Goal: Consume media (video, audio): Consume media (video, audio)

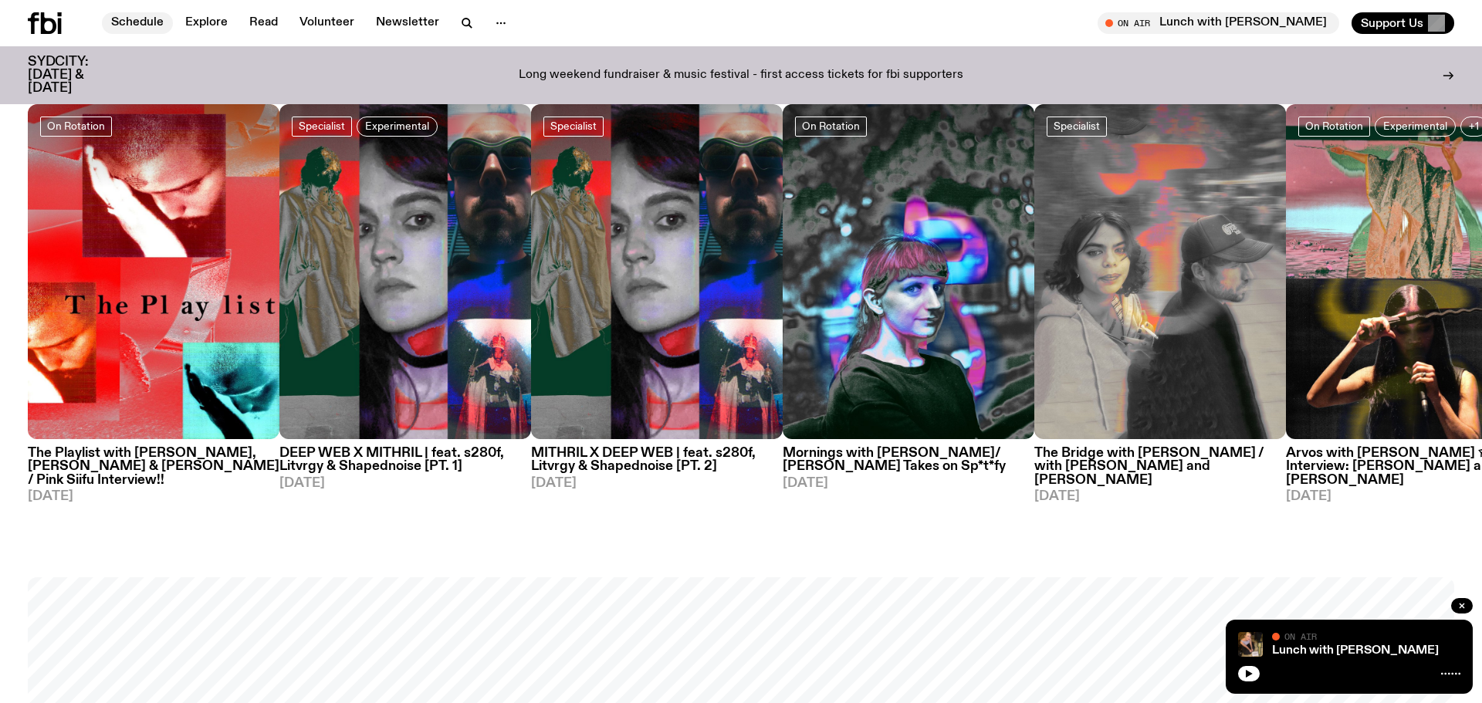
scroll to position [794, 0]
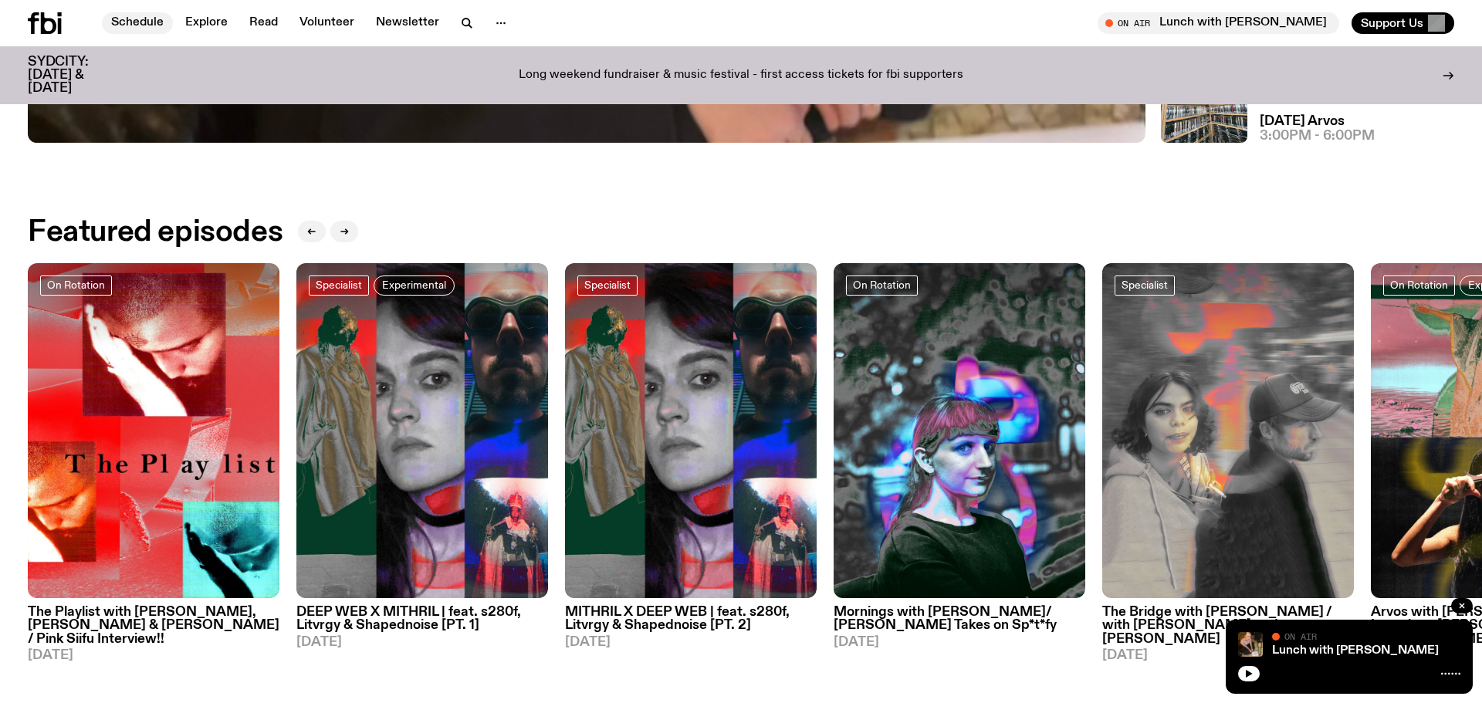
click at [144, 19] on link "Schedule" at bounding box center [137, 23] width 71 height 22
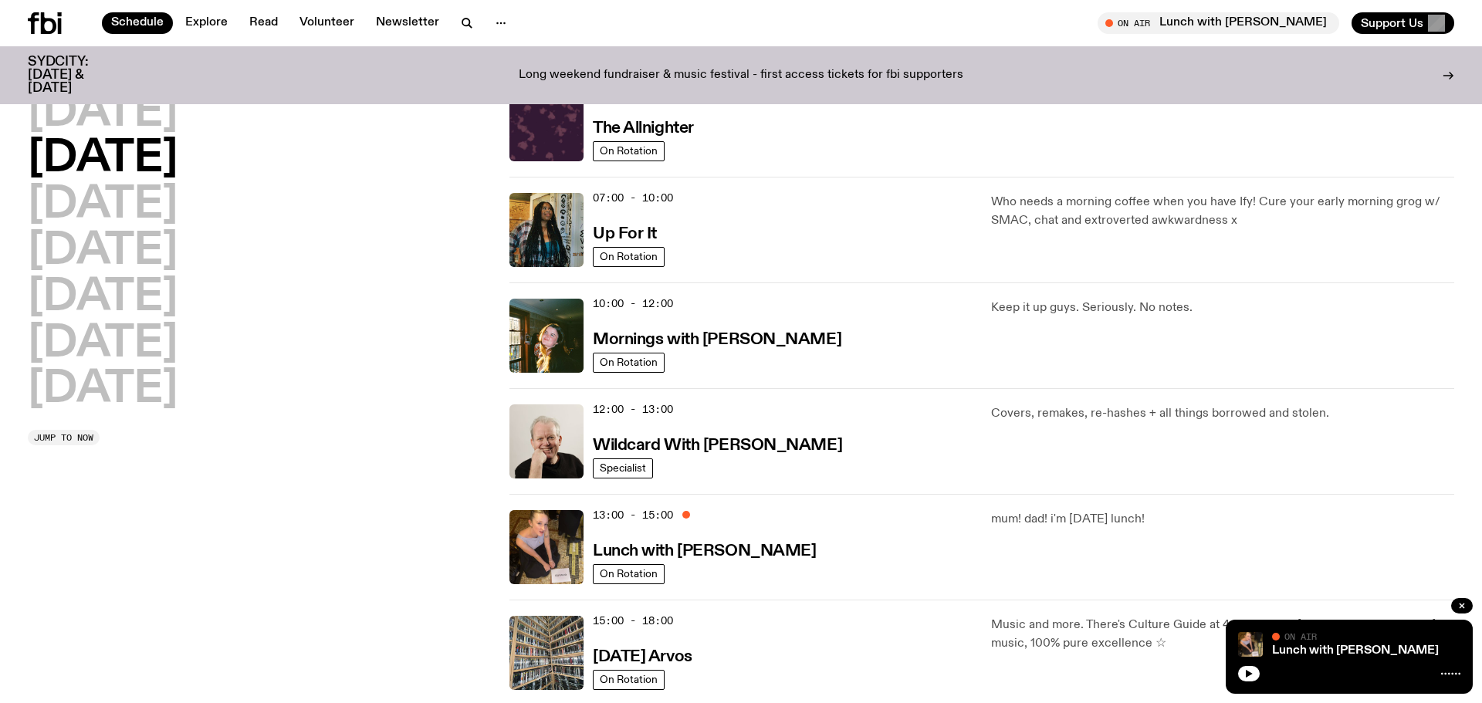
scroll to position [164, 0]
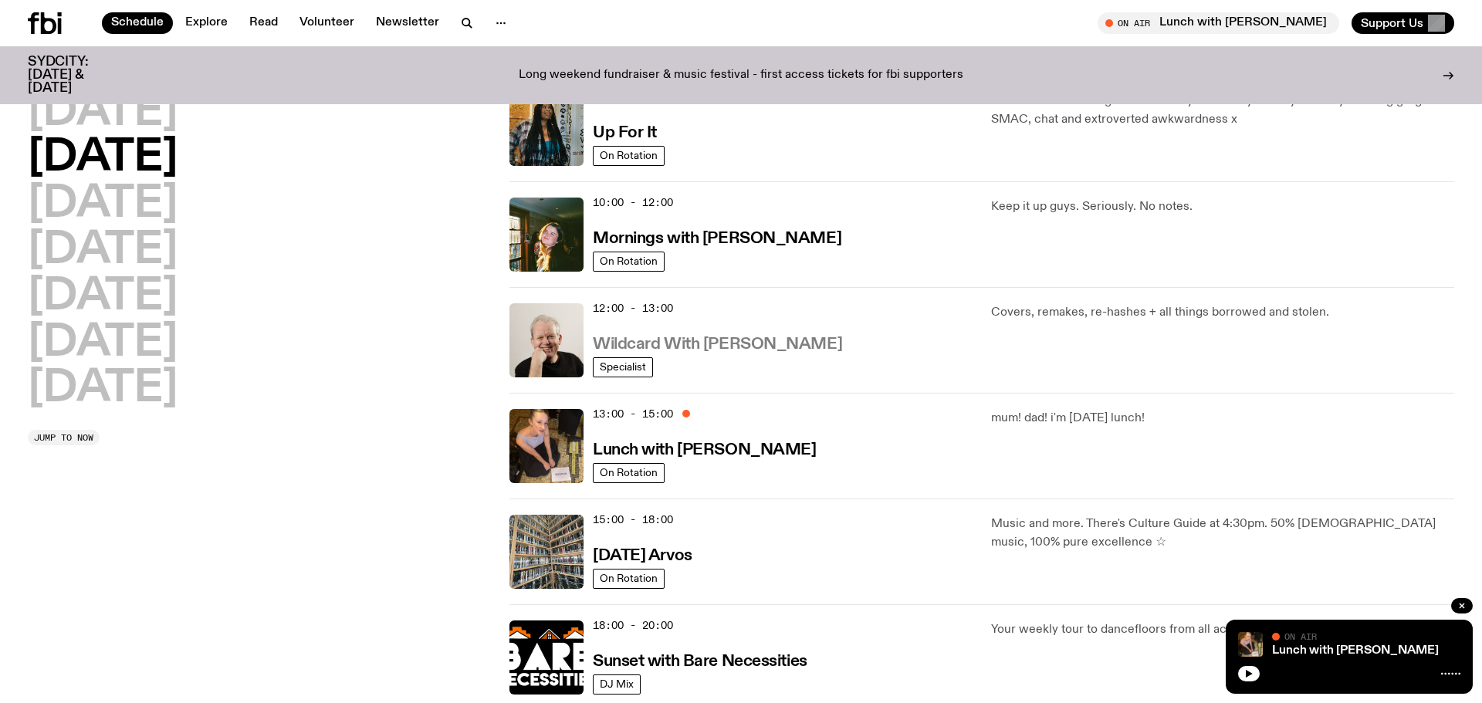
click at [648, 342] on h3 "Wildcard With [PERSON_NAME]" at bounding box center [717, 345] width 249 height 16
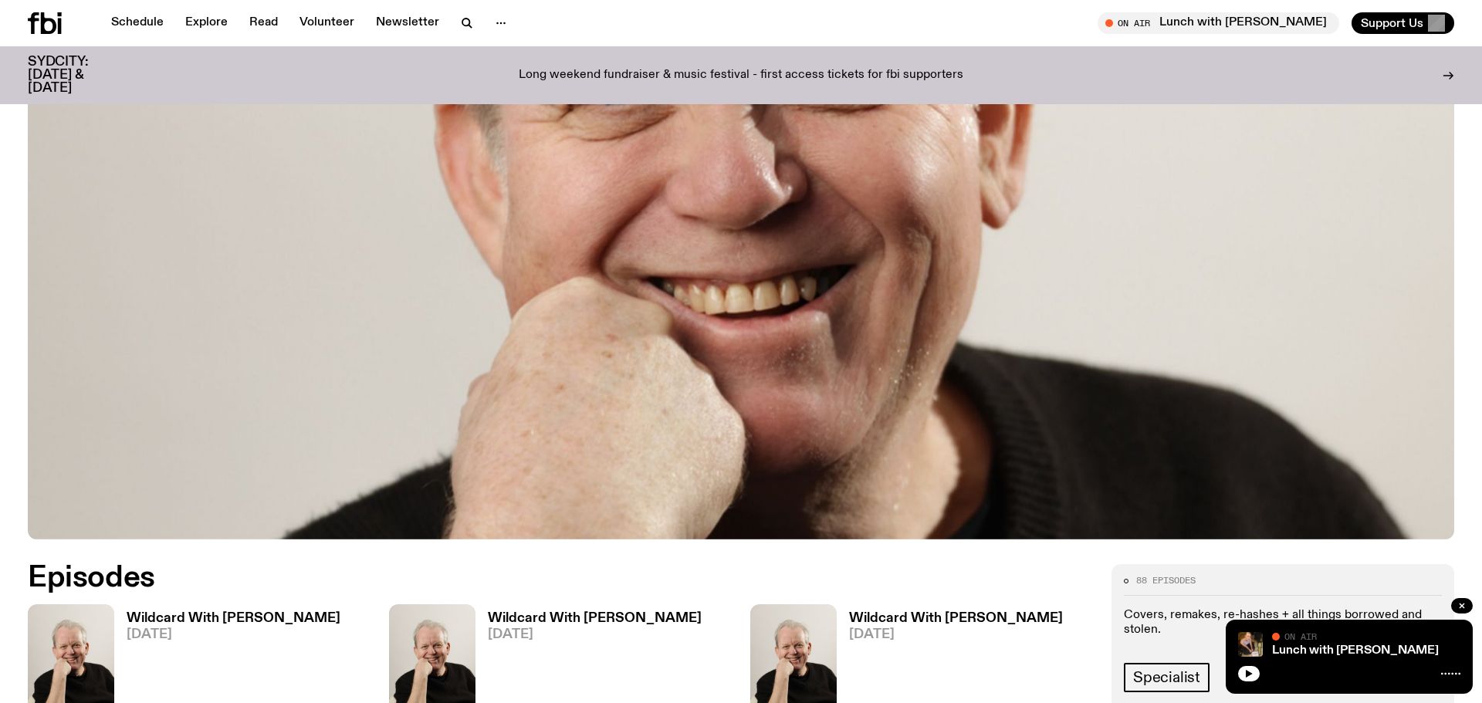
scroll to position [888, 0]
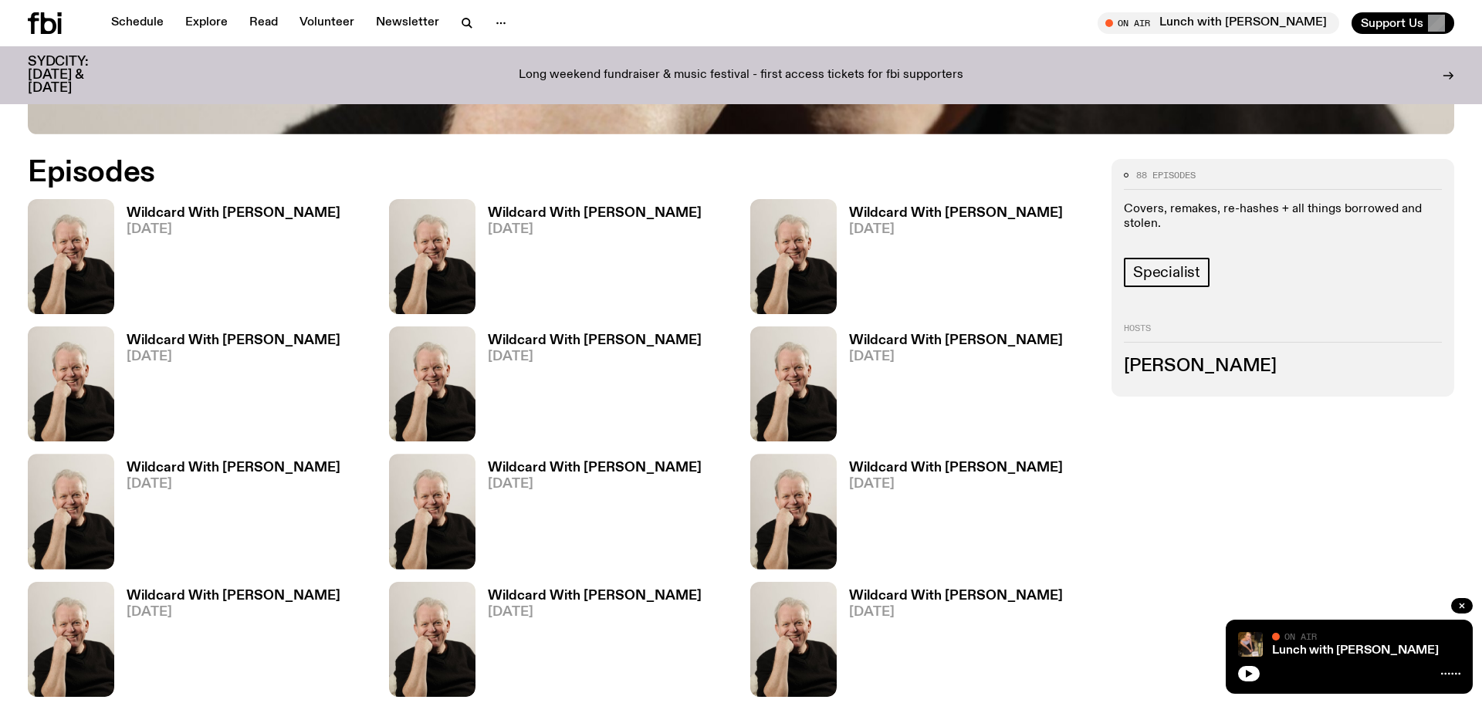
click at [174, 209] on h3 "Wildcard With [PERSON_NAME]" at bounding box center [234, 213] width 214 height 13
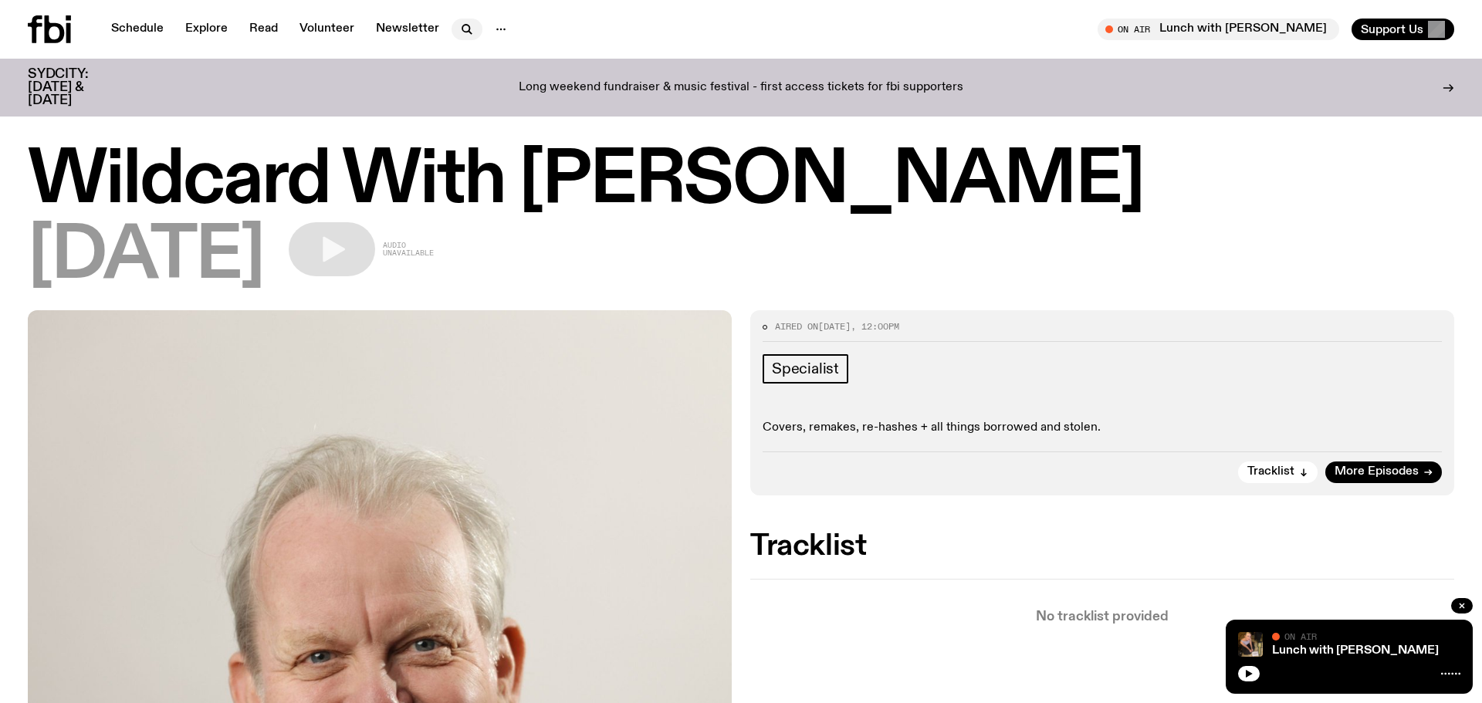
click at [465, 30] on icon "button" at bounding box center [465, 28] width 7 height 7
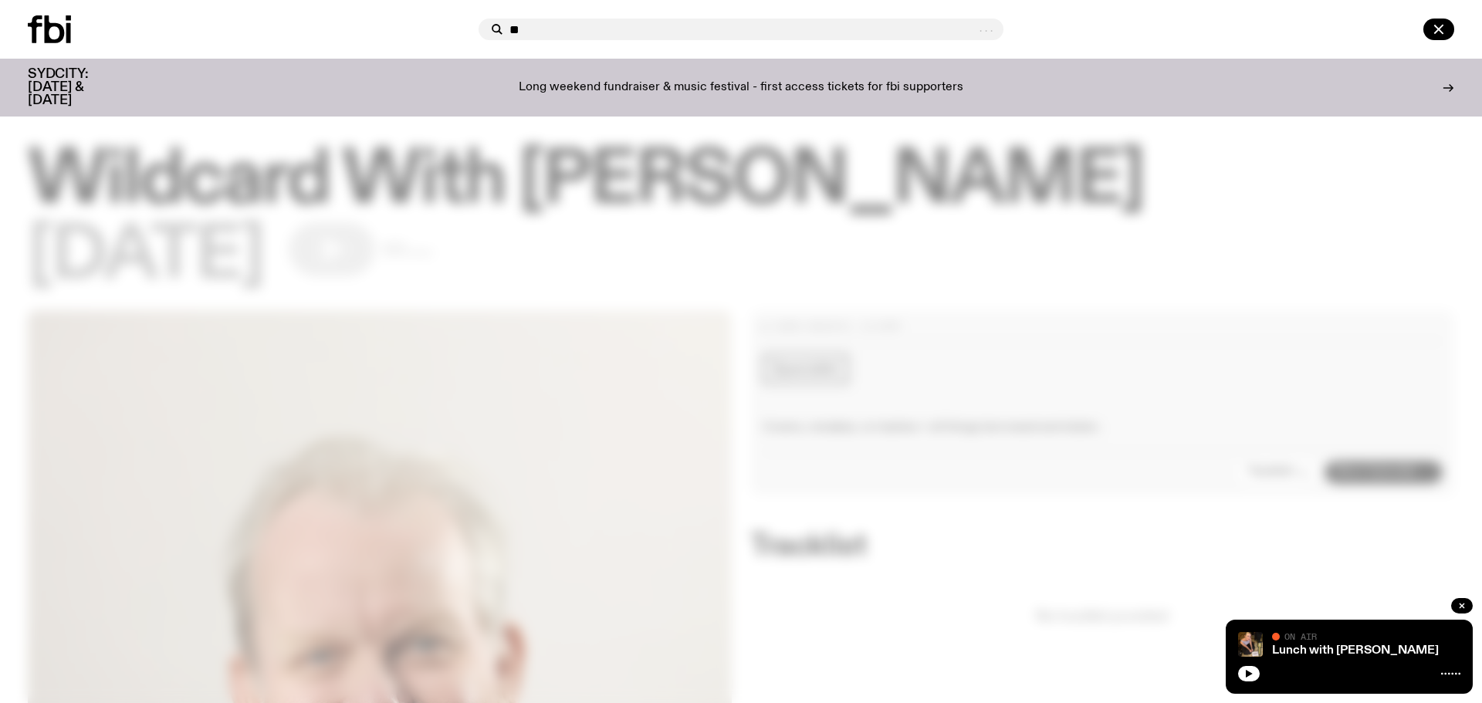
type input "*"
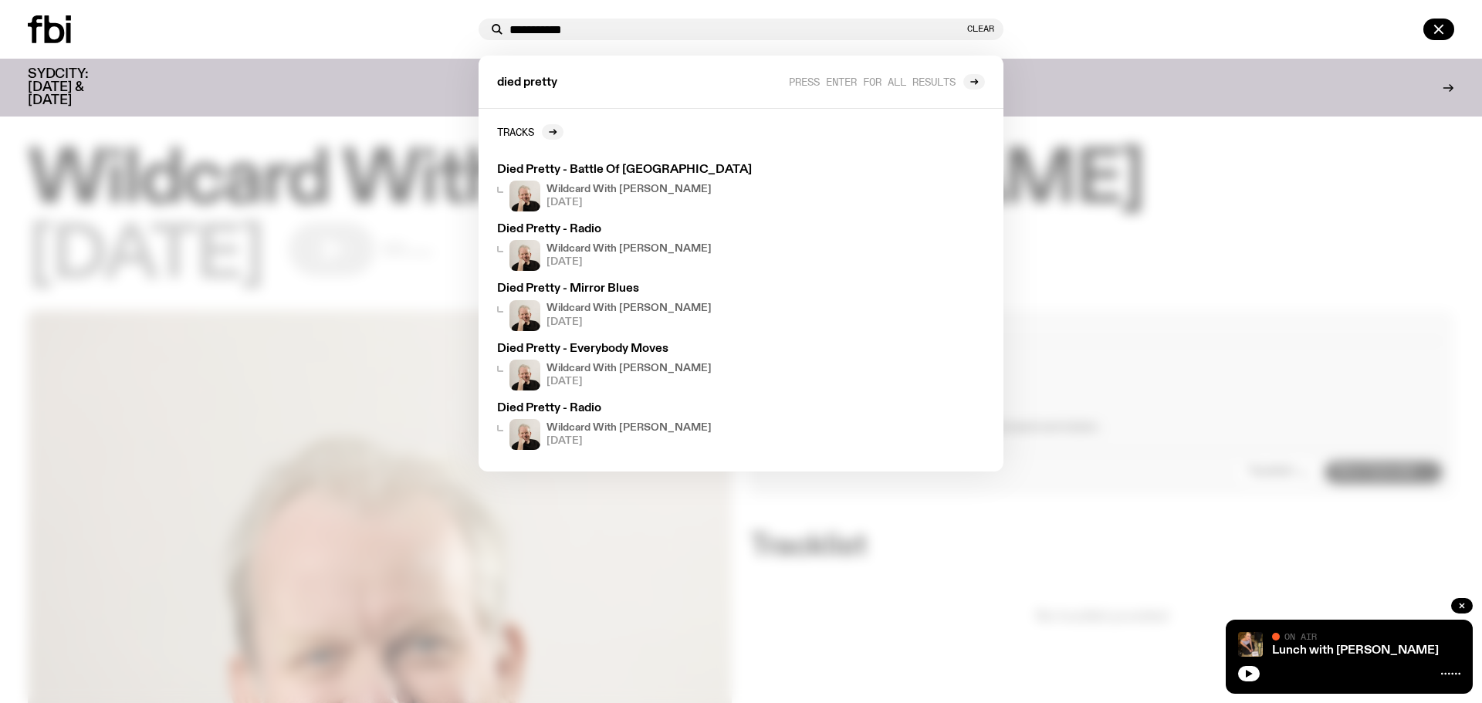
drag, startPoint x: 577, startPoint y: 26, endPoint x: 433, endPoint y: 22, distance: 144.4
click at [433, 22] on div "**********" at bounding box center [741, 29] width 1482 height 59
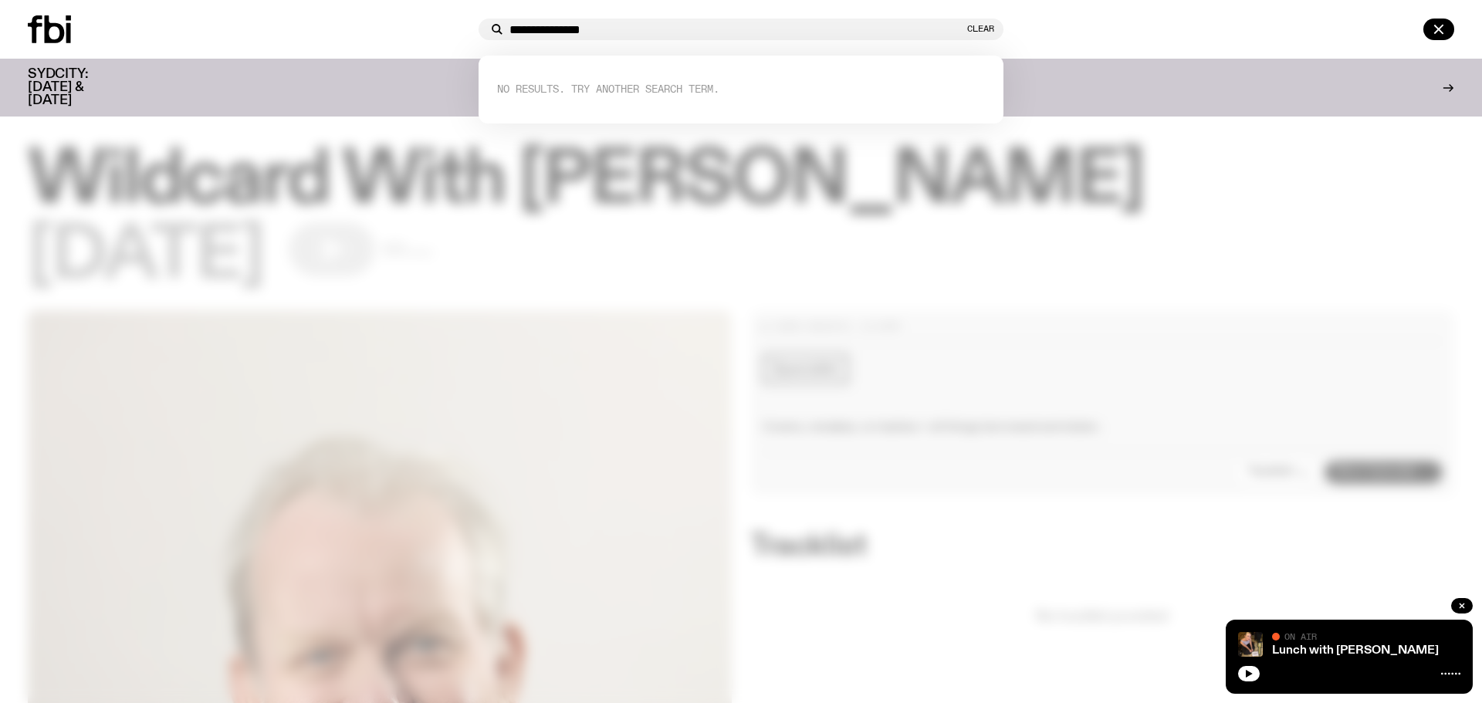
type input "**********"
